Goal: Task Accomplishment & Management: Use online tool/utility

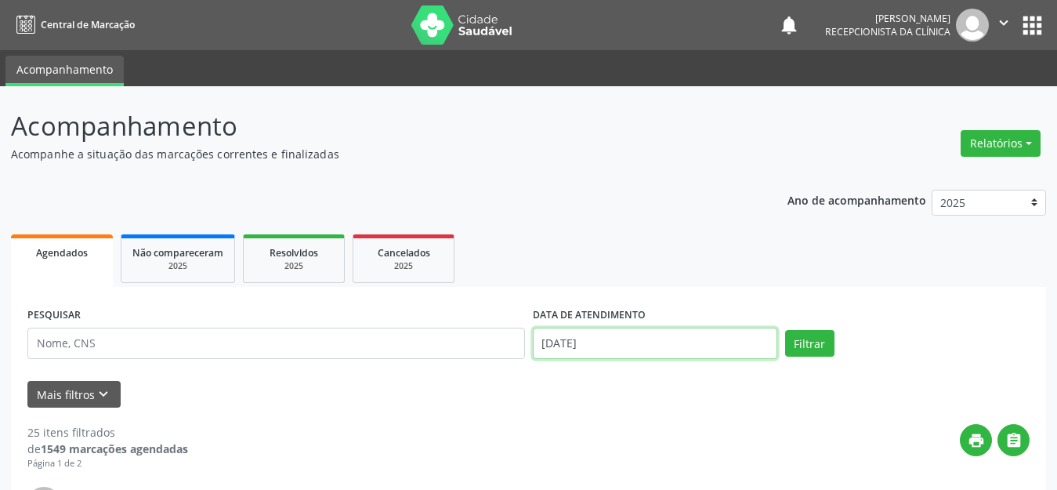
click at [733, 348] on input "[DATE]" at bounding box center [655, 342] width 244 height 31
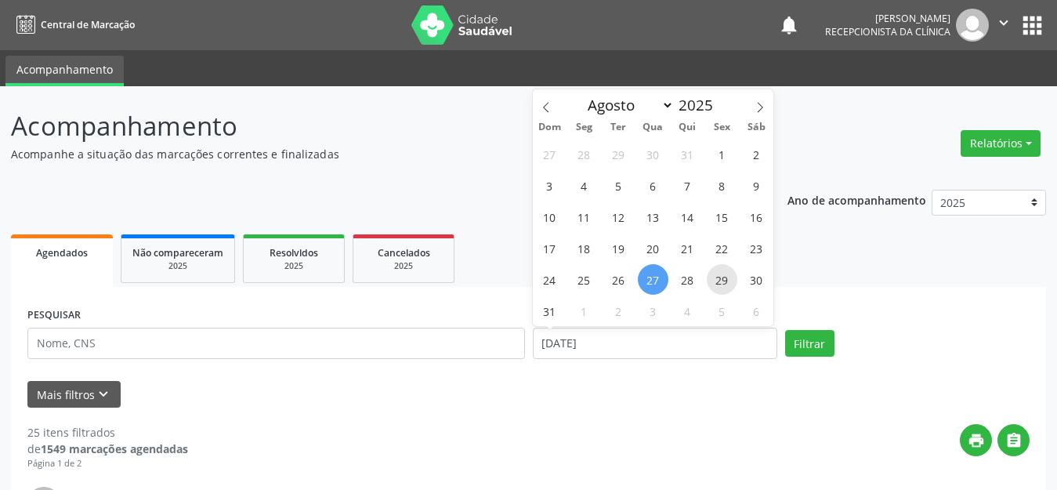
click at [728, 282] on span "29" at bounding box center [722, 279] width 31 height 31
type input "[DATE]"
click at [728, 282] on span "29" at bounding box center [722, 279] width 31 height 31
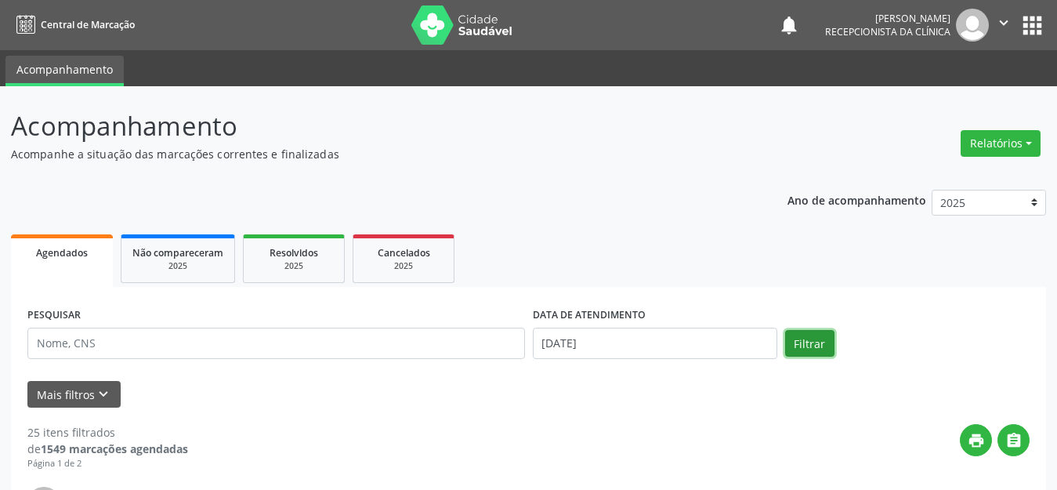
click at [817, 344] on button "Filtrar" at bounding box center [809, 343] width 49 height 27
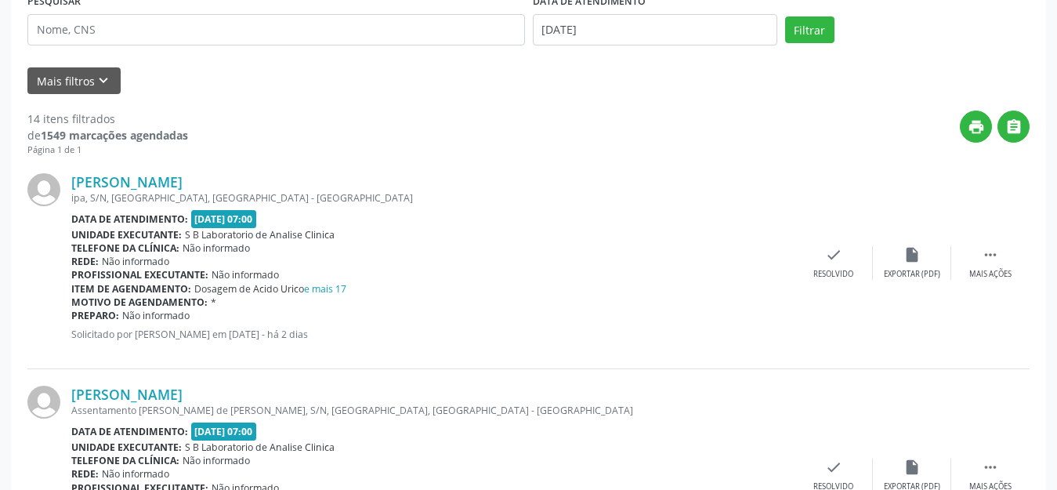
scroll to position [392, 0]
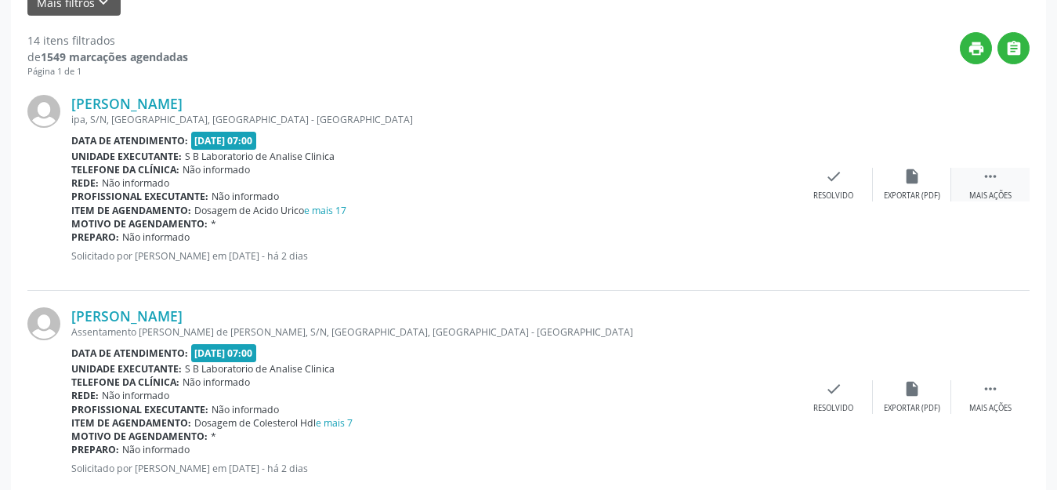
click at [978, 183] on div " Mais ações" at bounding box center [990, 185] width 78 height 34
click at [770, 194] on div "Imprimir" at bounding box center [754, 195] width 35 height 11
click at [992, 381] on icon "" at bounding box center [989, 388] width 17 height 17
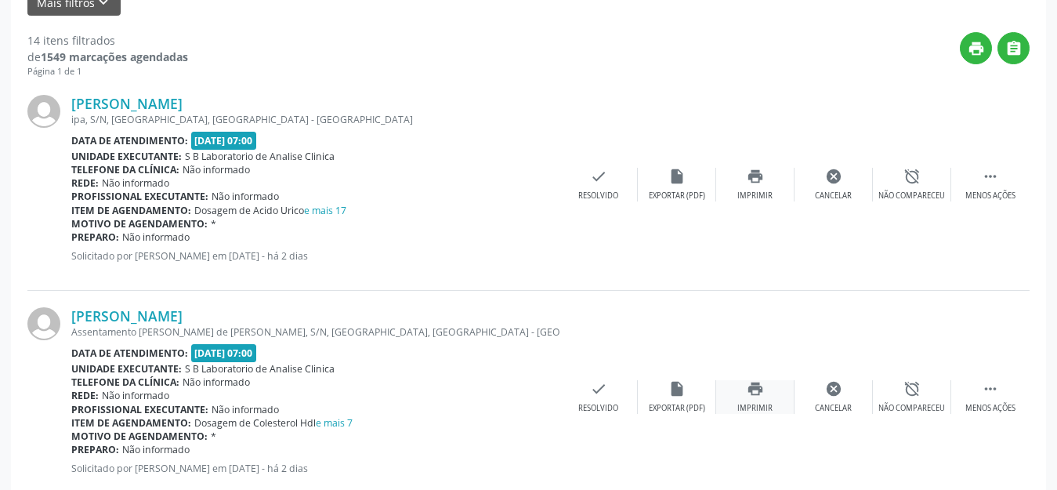
click at [762, 396] on icon "print" at bounding box center [754, 388] width 17 height 17
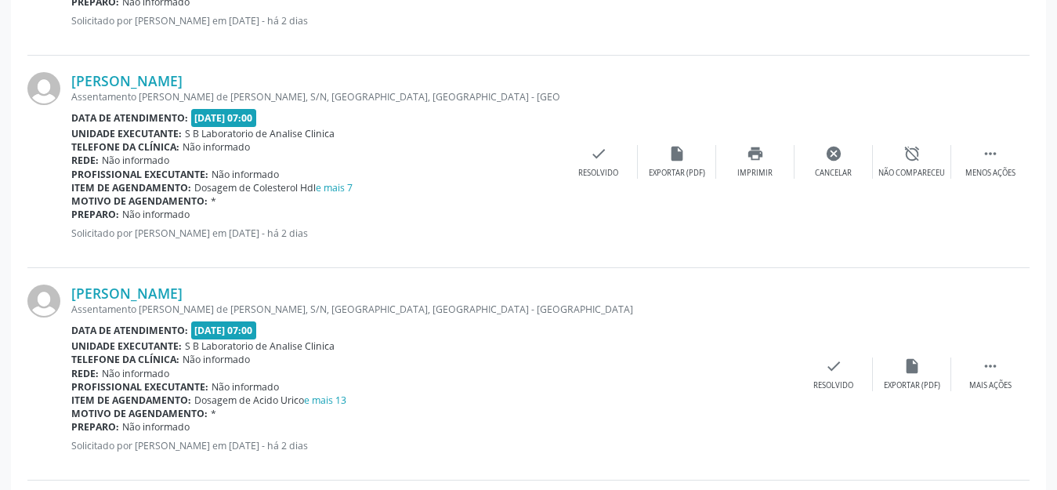
scroll to position [705, 0]
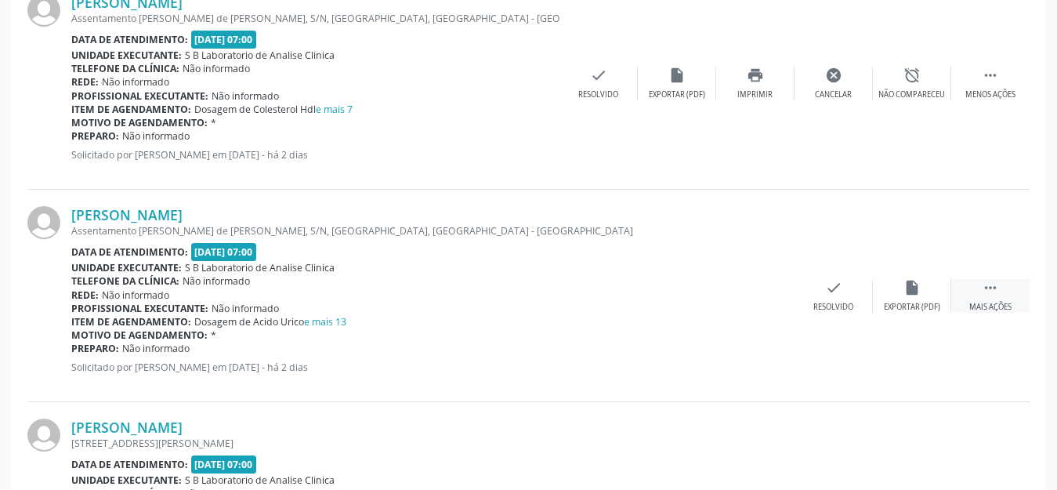
click at [980, 287] on div " Mais ações" at bounding box center [990, 296] width 78 height 34
click at [757, 295] on icon "print" at bounding box center [754, 287] width 17 height 17
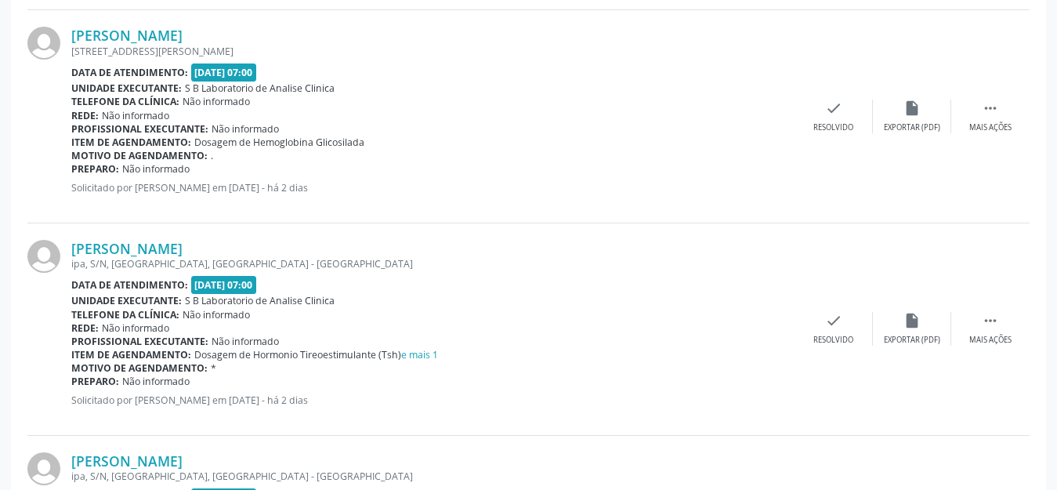
scroll to position [1175, 0]
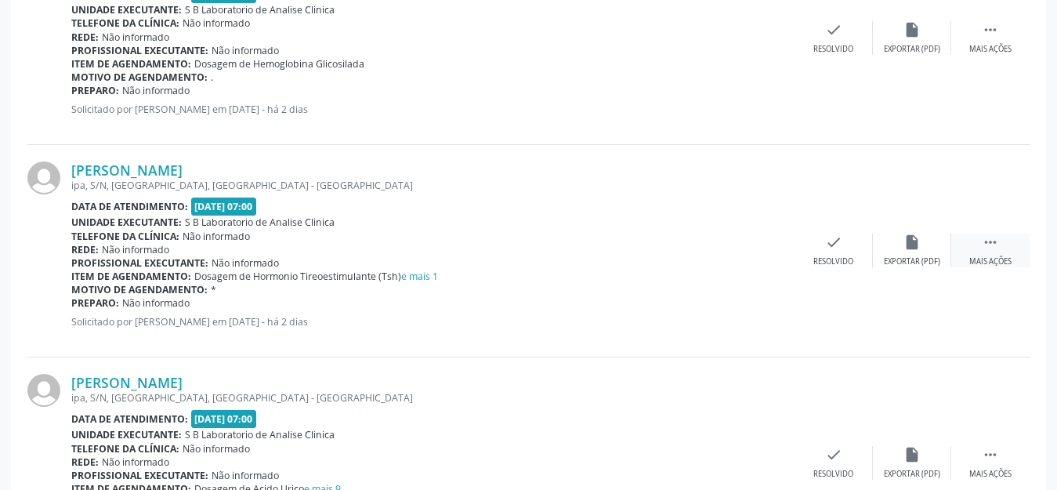
click at [985, 243] on icon "" at bounding box center [989, 241] width 17 height 17
click at [752, 244] on icon "print" at bounding box center [754, 241] width 17 height 17
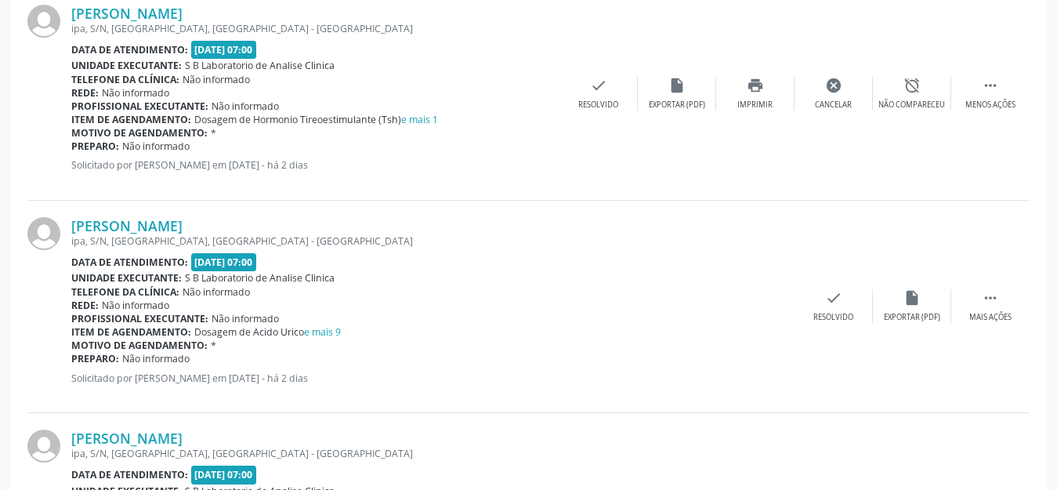
scroll to position [1410, 0]
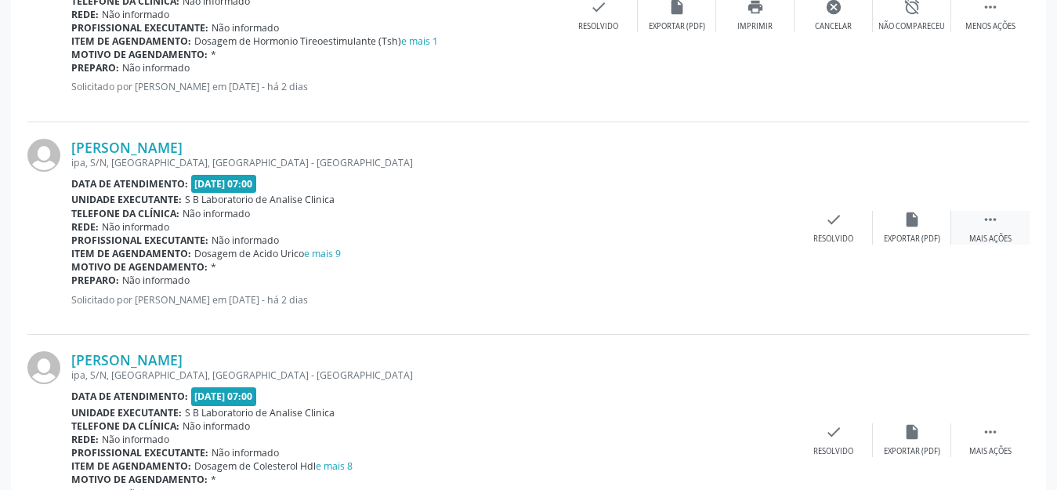
click at [991, 224] on icon "" at bounding box center [989, 219] width 17 height 17
click at [758, 244] on div "Imprimir" at bounding box center [754, 238] width 35 height 11
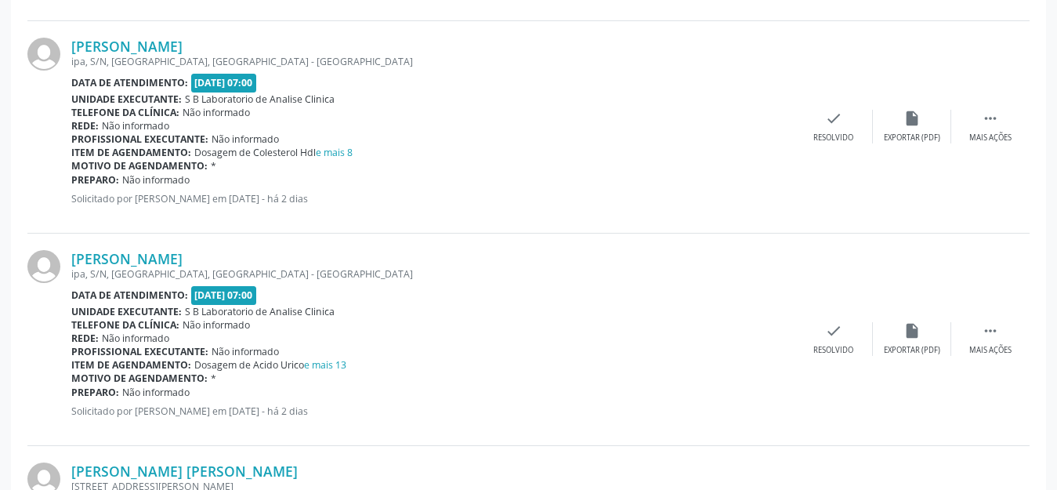
scroll to position [1645, 0]
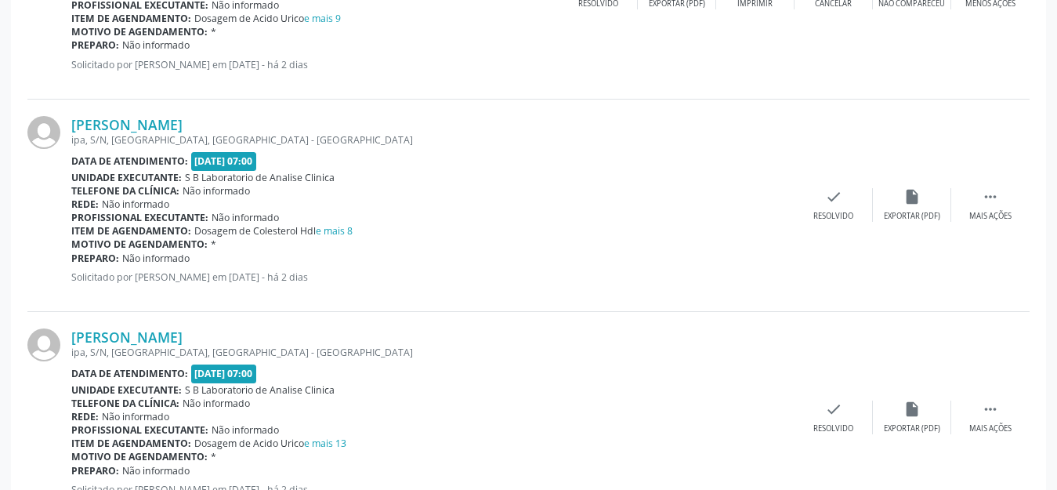
click at [996, 222] on div "[PERSON_NAME] ipa, S/N, [GEOGRAPHIC_DATA], [GEOGRAPHIC_DATA] - [GEOGRAPHIC_DATA…" at bounding box center [528, 205] width 1002 height 212
click at [985, 199] on icon "" at bounding box center [989, 196] width 17 height 17
click at [768, 205] on div "print Imprimir" at bounding box center [755, 205] width 78 height 34
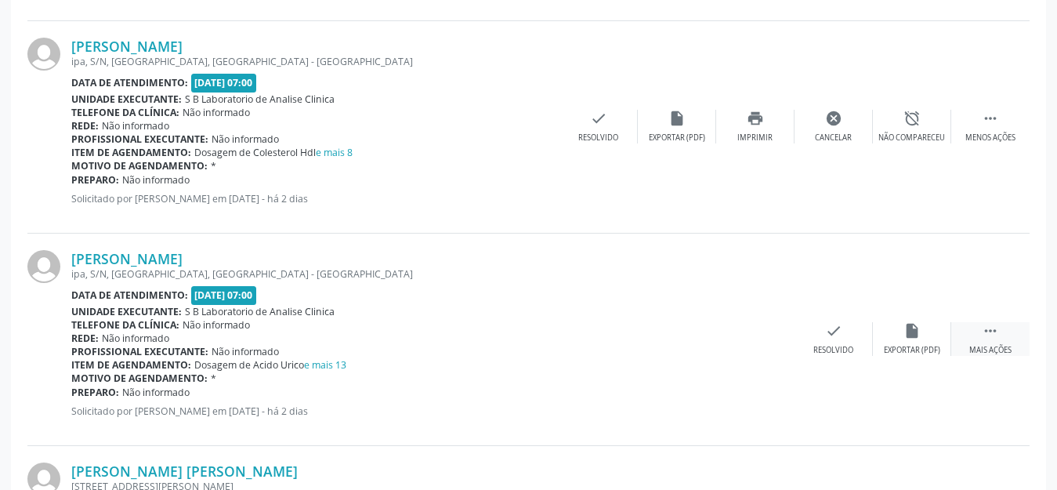
click at [989, 351] on div "Mais ações" at bounding box center [990, 350] width 42 height 11
click at [755, 346] on div "Imprimir" at bounding box center [754, 350] width 35 height 11
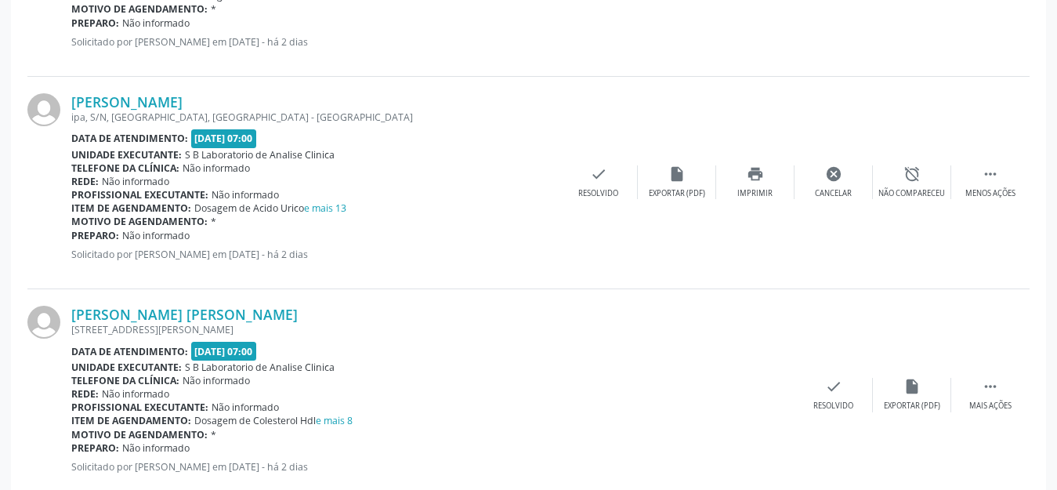
scroll to position [1958, 0]
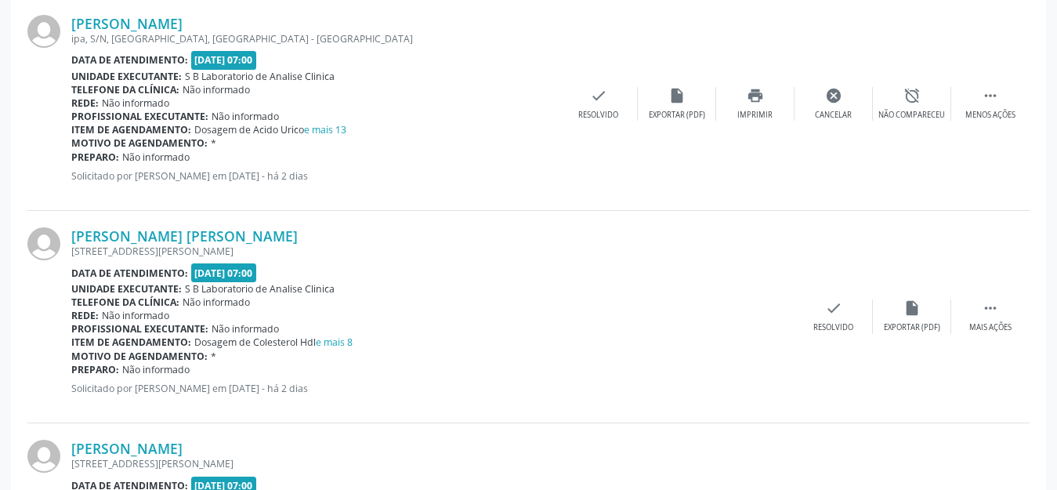
click at [999, 336] on div "[PERSON_NAME] [PERSON_NAME] [STREET_ADDRESS][PERSON_NAME] Data de atendimento: …" at bounding box center [528, 317] width 1002 height 212
click at [997, 318] on div " Mais ações" at bounding box center [990, 316] width 78 height 34
click at [770, 326] on div "Imprimir" at bounding box center [754, 327] width 35 height 11
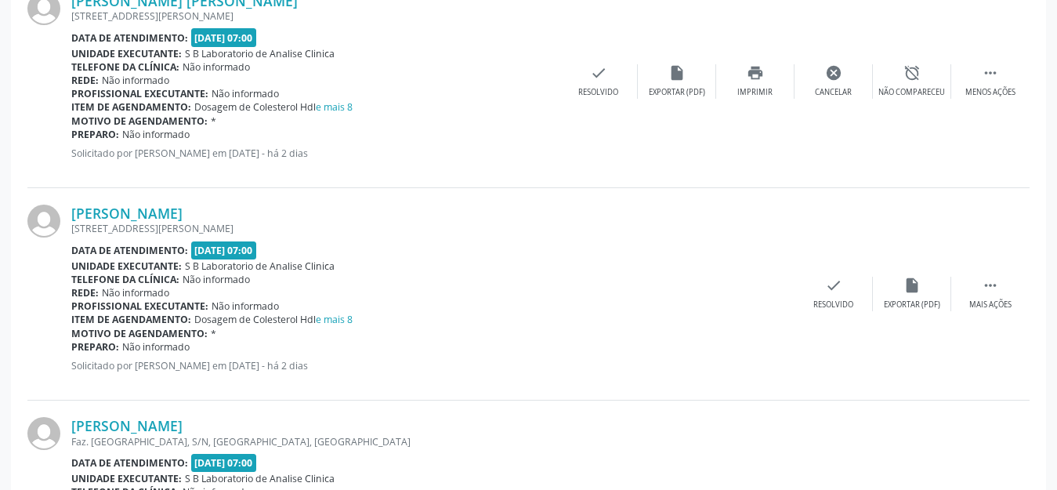
scroll to position [2271, 0]
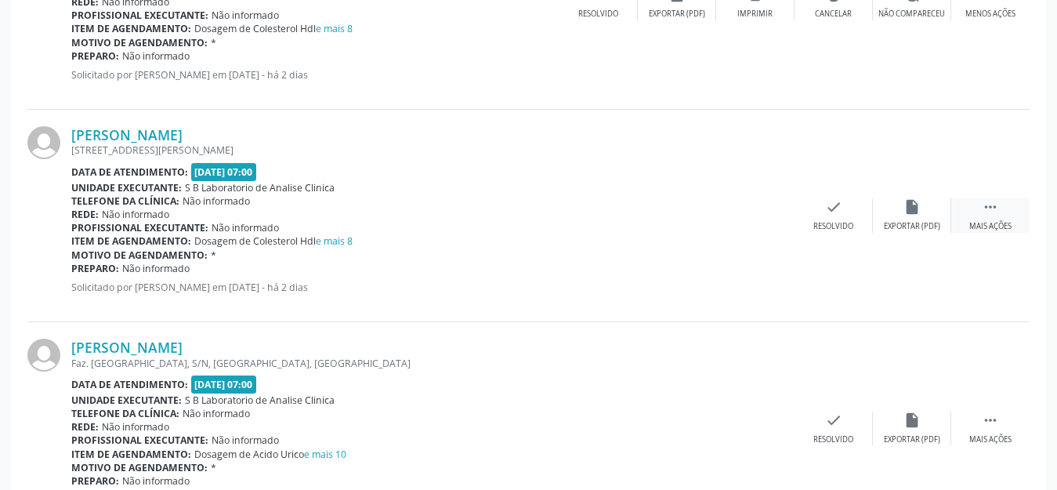
click at [988, 211] on icon "" at bounding box center [989, 206] width 17 height 17
click at [762, 216] on div "print Imprimir" at bounding box center [755, 215] width 78 height 34
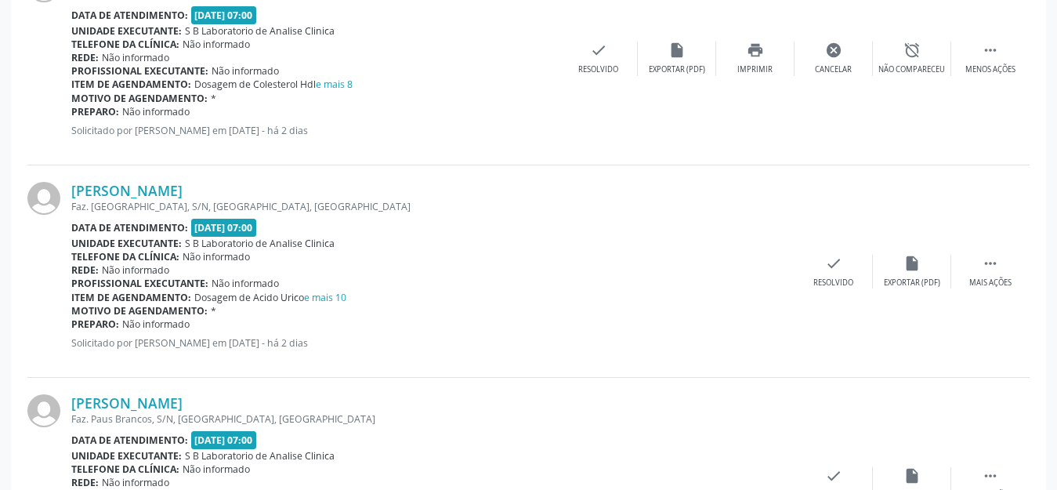
click at [452, 276] on div "Profissional executante: Não informado" at bounding box center [432, 282] width 723 height 13
click at [992, 286] on div "Mais ações" at bounding box center [990, 282] width 42 height 11
click at [757, 278] on div "Imprimir" at bounding box center [754, 282] width 35 height 11
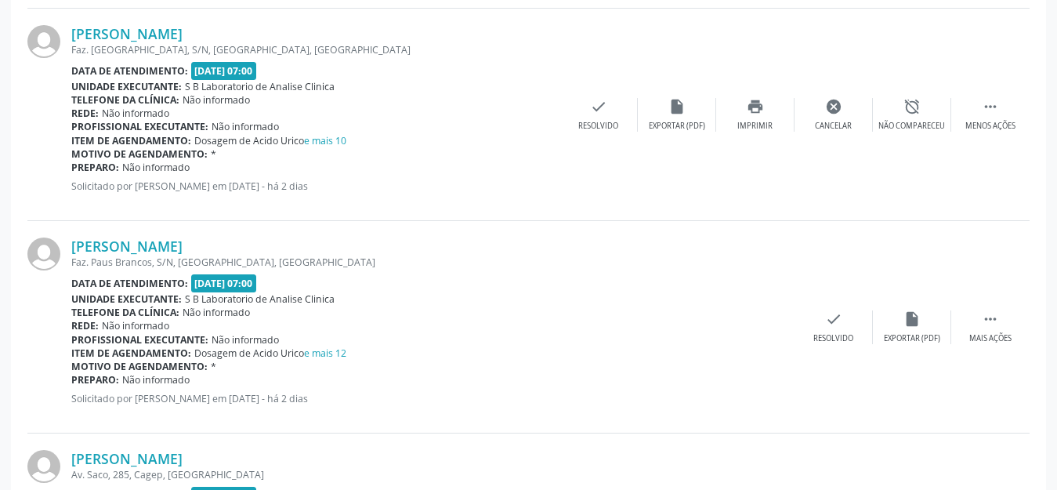
scroll to position [2663, 0]
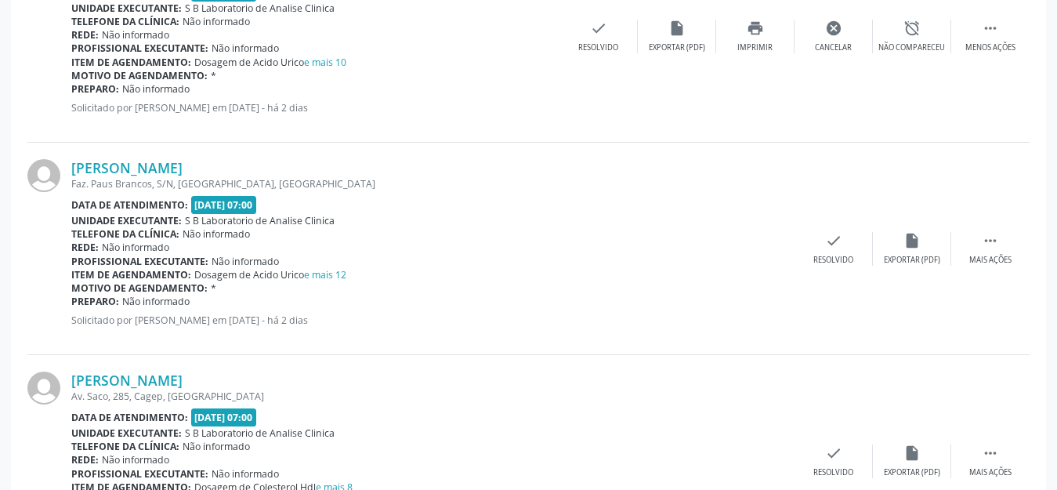
click at [982, 266] on div "[PERSON_NAME] Faz. Paus Brancos, S/N, [GEOGRAPHIC_DATA], [GEOGRAPHIC_DATA] Data…" at bounding box center [528, 249] width 1002 height 212
click at [989, 255] on div "Mais ações" at bounding box center [990, 260] width 42 height 11
click at [746, 258] on div "Imprimir" at bounding box center [754, 260] width 35 height 11
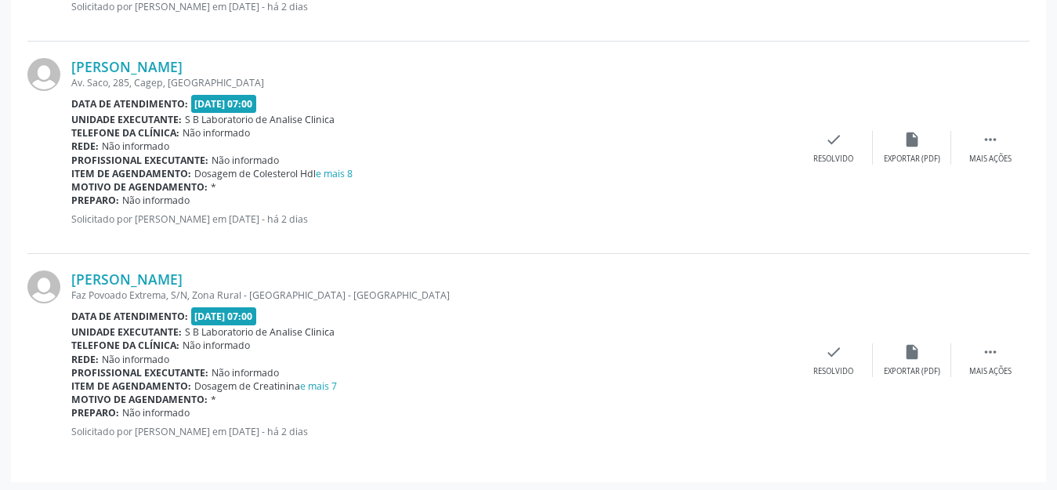
scroll to position [2978, 0]
click at [987, 146] on div " Mais ações" at bounding box center [990, 146] width 78 height 34
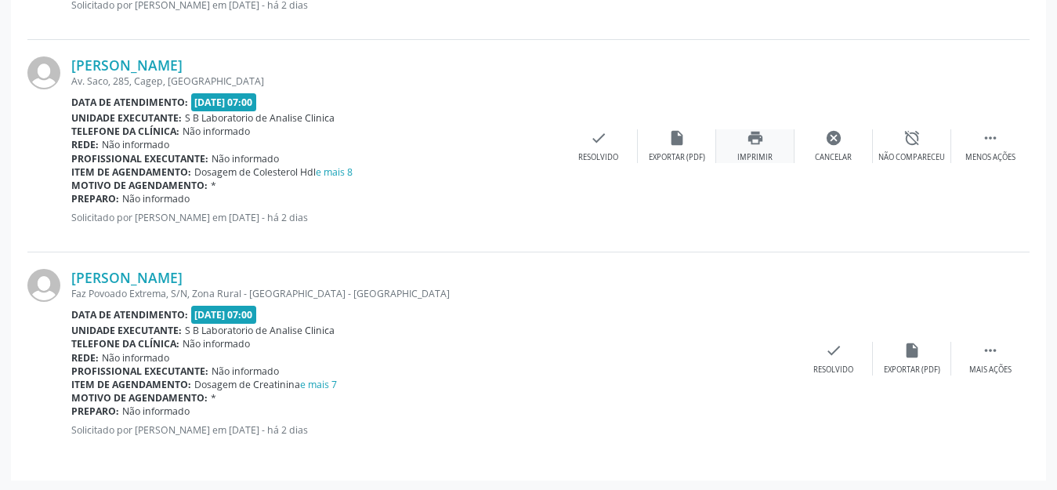
click at [757, 156] on div "Imprimir" at bounding box center [754, 157] width 35 height 11
